Goal: Task Accomplishment & Management: Manage account settings

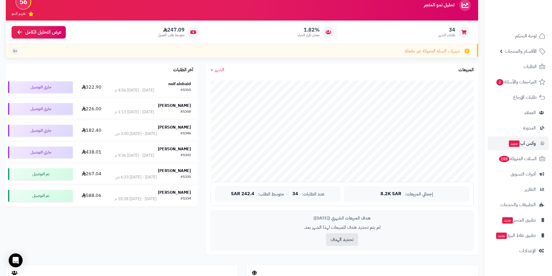
scroll to position [116, 0]
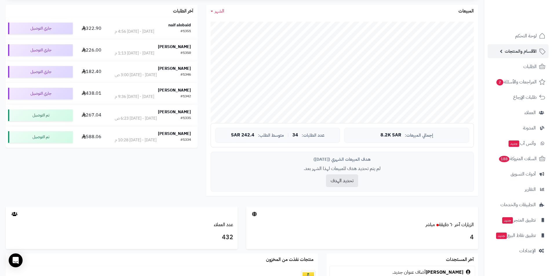
click at [537, 47] on link "الأقسام والمنتجات" at bounding box center [518, 51] width 61 height 14
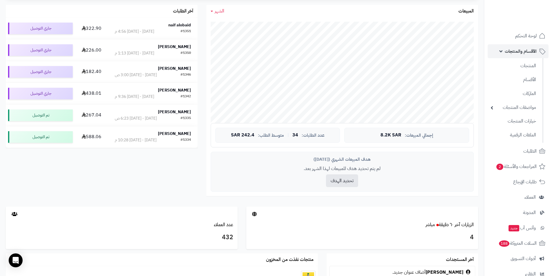
click at [537, 47] on link "الأقسام والمنتجات" at bounding box center [518, 51] width 61 height 14
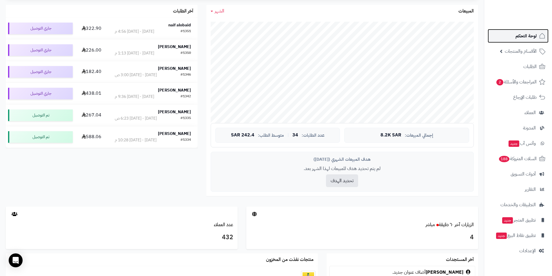
click at [537, 33] on link "لوحة التحكم" at bounding box center [518, 36] width 61 height 14
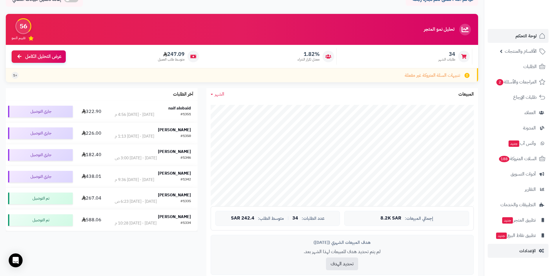
scroll to position [58, 0]
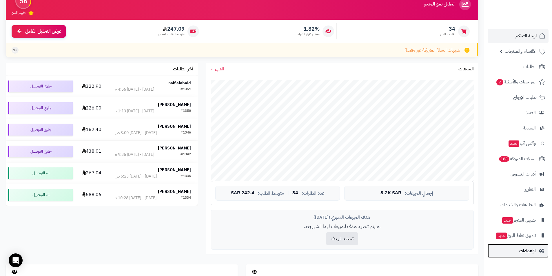
click at [531, 251] on span "الإعدادات" at bounding box center [527, 251] width 17 height 8
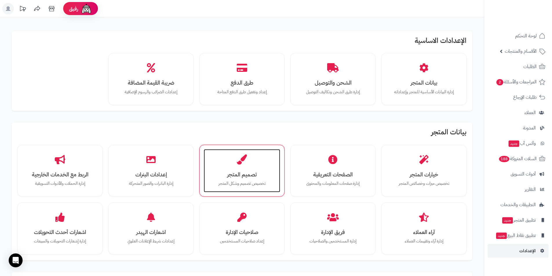
click at [253, 177] on h3 "تصميم المتجر" at bounding box center [241, 175] width 65 height 6
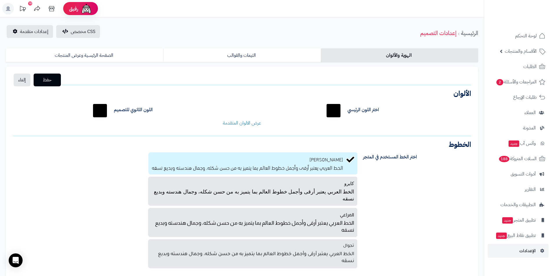
click at [232, 46] on div "الهوية والألوان الثيمات والقوالب الصفحة الرئيسية وعرض المنتجات حفظ إلغاء الشعار…" at bounding box center [242, 163] width 484 height 237
click at [246, 57] on link "الثيمات والقوالب" at bounding box center [241, 55] width 157 height 14
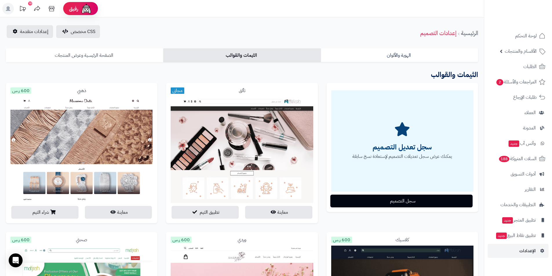
click at [110, 56] on link "الصفحة الرئيسية وعرض المنتجات" at bounding box center [84, 55] width 157 height 14
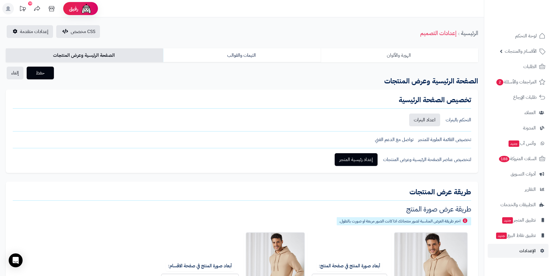
click at [369, 55] on link "الهوية والألوان" at bounding box center [399, 55] width 157 height 14
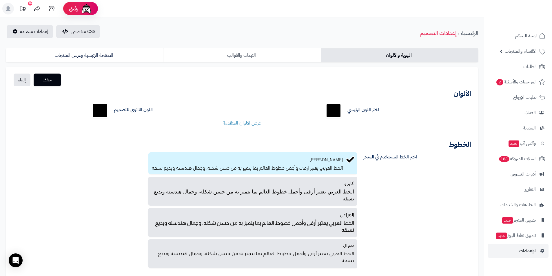
click at [244, 55] on link "الثيمات والقوالب" at bounding box center [241, 55] width 157 height 14
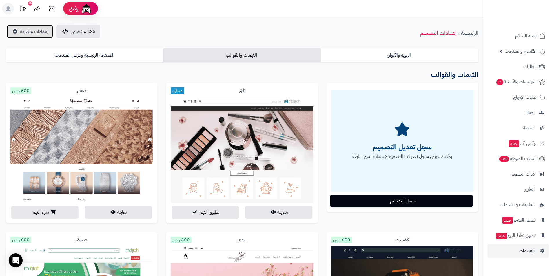
click at [37, 34] on span "إعدادات متقدمة" at bounding box center [34, 31] width 28 height 7
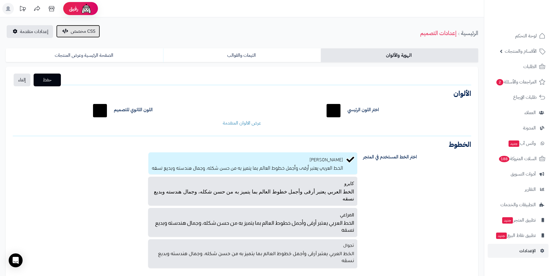
click at [71, 33] on span "CSS مخصص" at bounding box center [83, 31] width 25 height 7
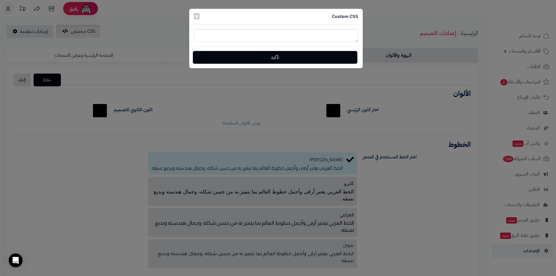
type textarea "**********"
click at [196, 15] on span "×" at bounding box center [196, 16] width 3 height 9
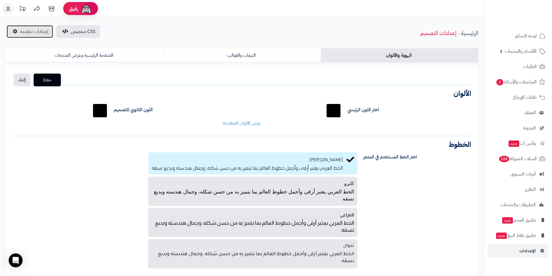
click at [34, 31] on span "إعدادات متقدمة" at bounding box center [34, 31] width 28 height 7
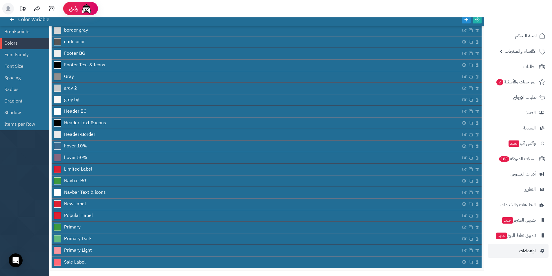
scroll to position [51, 0]
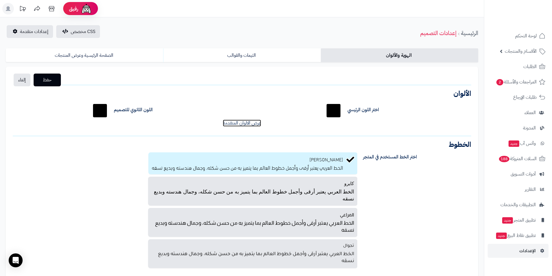
click at [234, 124] on link "عرض الالوان المتقدمة" at bounding box center [242, 123] width 38 height 7
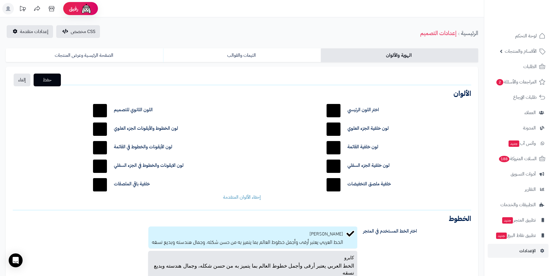
click at [250, 193] on div "اختر اللون الرئيسي ******* اللون الثانوي للتصميم ******* لون خلفية الجزء العلوي…" at bounding box center [241, 151] width 467 height 108
click at [240, 197] on link "إخفاء الألوان المتقدمة" at bounding box center [242, 197] width 38 height 7
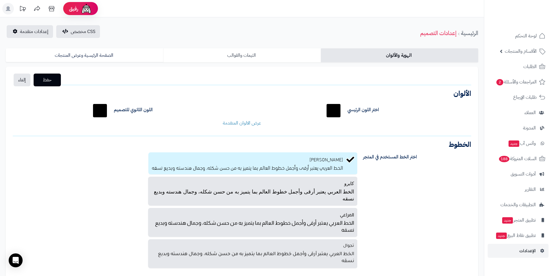
click at [223, 57] on link "الثيمات والقوالب" at bounding box center [241, 55] width 157 height 14
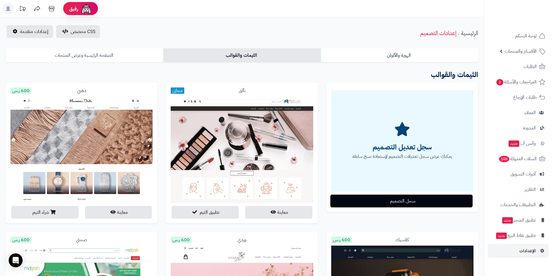
click at [102, 55] on link "الصفحة الرئيسية وعرض المنتجات" at bounding box center [84, 55] width 157 height 14
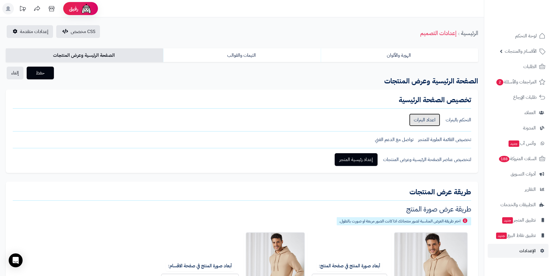
click at [420, 121] on link "اعداد البنرات" at bounding box center [424, 120] width 31 height 13
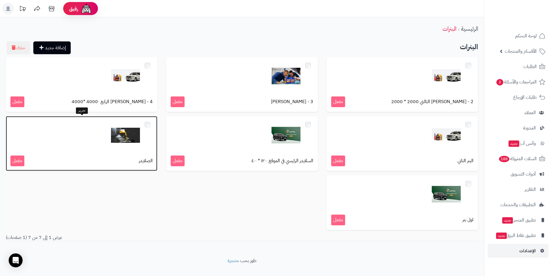
click at [124, 136] on img at bounding box center [125, 135] width 29 height 29
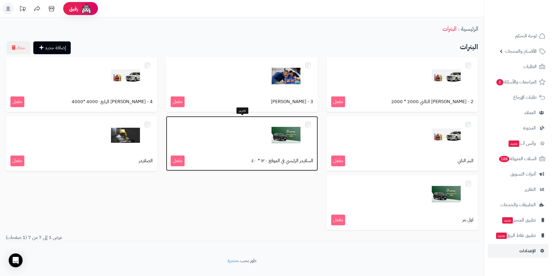
click at [285, 140] on img at bounding box center [286, 135] width 29 height 29
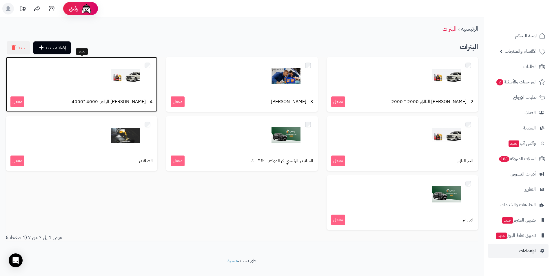
click at [130, 85] on img at bounding box center [125, 76] width 29 height 29
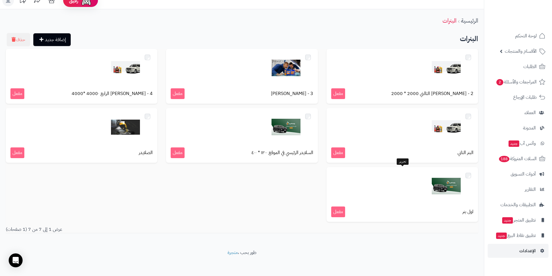
scroll to position [10, 0]
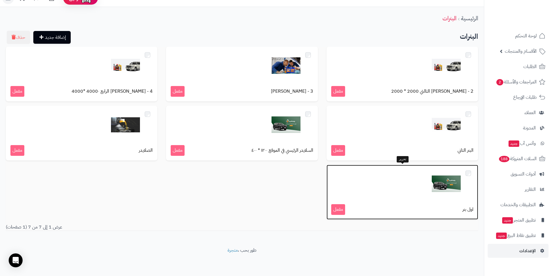
click at [450, 194] on img at bounding box center [446, 184] width 29 height 29
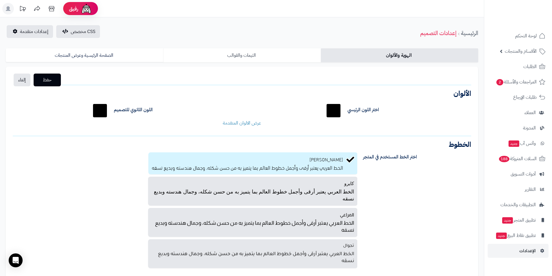
click at [240, 55] on link "الثيمات والقوالب" at bounding box center [241, 55] width 157 height 14
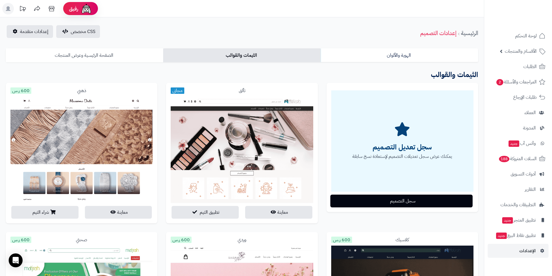
click at [88, 50] on link "الصفحة الرئيسية وعرض المنتجات" at bounding box center [84, 55] width 157 height 14
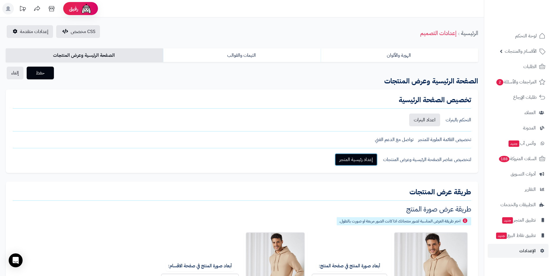
click at [359, 159] on link "إعداد رئيسية المتجر" at bounding box center [356, 159] width 43 height 13
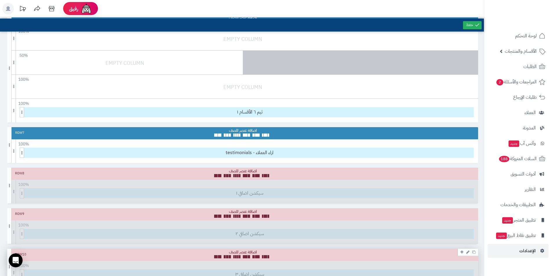
scroll to position [267, 0]
click at [277, 115] on span "ثيم ٦ الأقسام ١" at bounding box center [250, 113] width 448 height 10
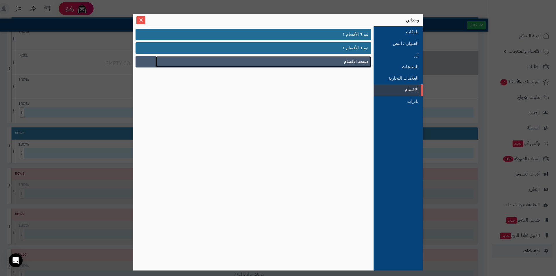
click at [355, 61] on span "صفحة الاقسام" at bounding box center [356, 62] width 24 height 6
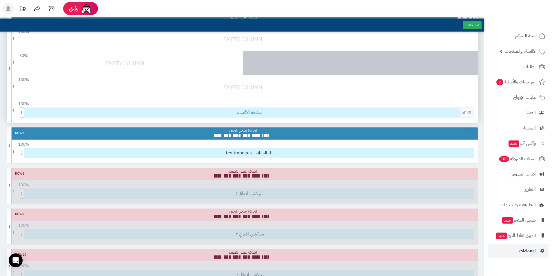
click at [235, 112] on span "صفحة الاقسام" at bounding box center [250, 113] width 448 height 10
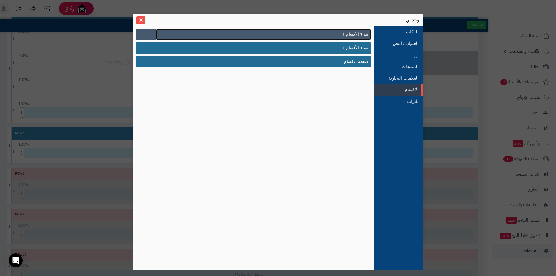
click at [283, 33] on link "ثيم ٦ الأقسام ١" at bounding box center [264, 34] width 216 height 11
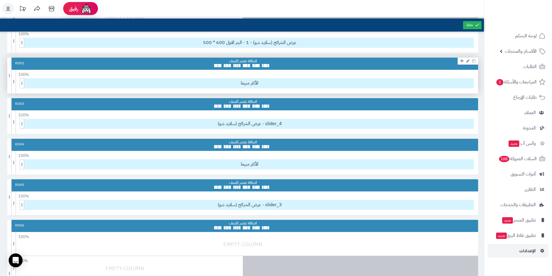
scroll to position [6, 0]
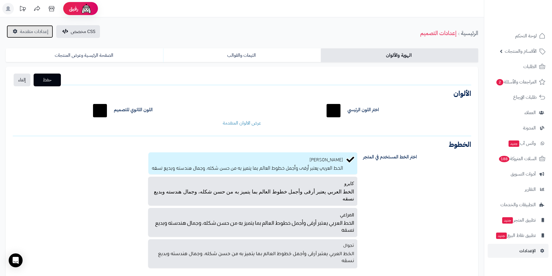
click at [39, 33] on span "إعدادات متقدمة" at bounding box center [34, 31] width 28 height 7
click at [244, 56] on link "الثيمات والقوالب" at bounding box center [241, 55] width 157 height 14
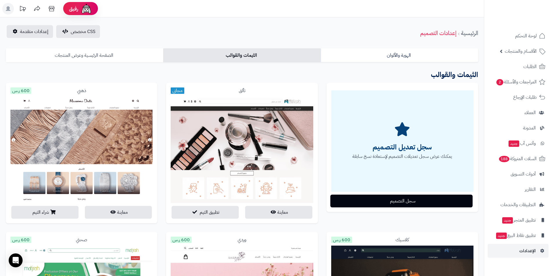
click at [116, 55] on link "الصفحة الرئيسية وعرض المنتجات" at bounding box center [84, 55] width 157 height 14
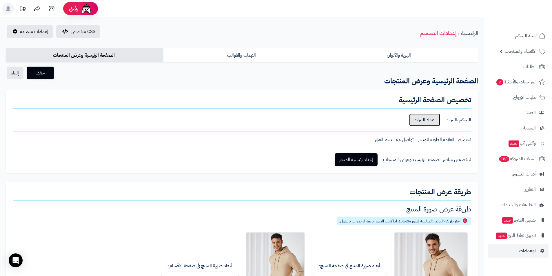
click at [421, 119] on link "اعداد البنرات" at bounding box center [424, 120] width 31 height 13
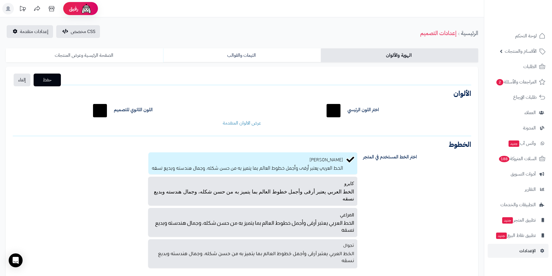
click at [115, 55] on link "الصفحة الرئيسية وعرض المنتجات" at bounding box center [84, 55] width 157 height 14
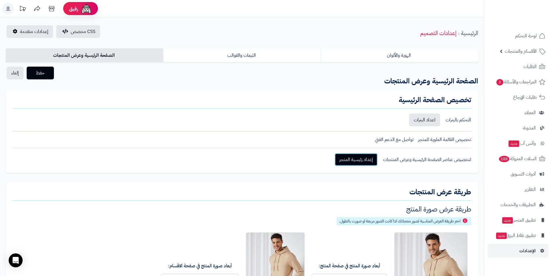
click at [372, 157] on link "إعداد رئيسية المتجر" at bounding box center [356, 159] width 43 height 13
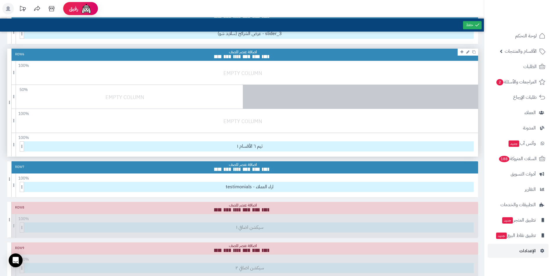
scroll to position [232, 0]
